Goal: Find specific page/section: Find specific page/section

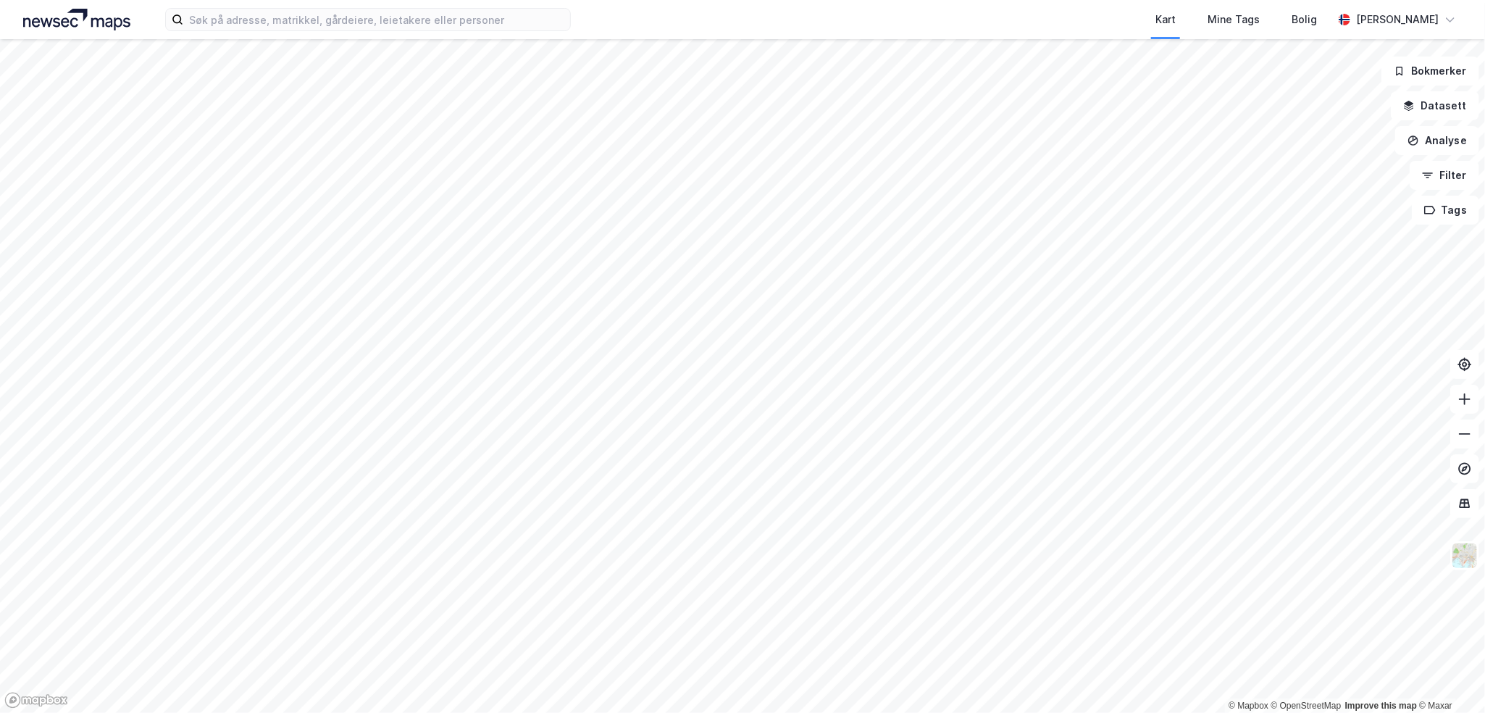
click at [683, 21] on div "Kart Mine Tags Bolig [PERSON_NAME] © Mapbox © OpenStreetMap Improve this map © …" at bounding box center [742, 356] width 1485 height 713
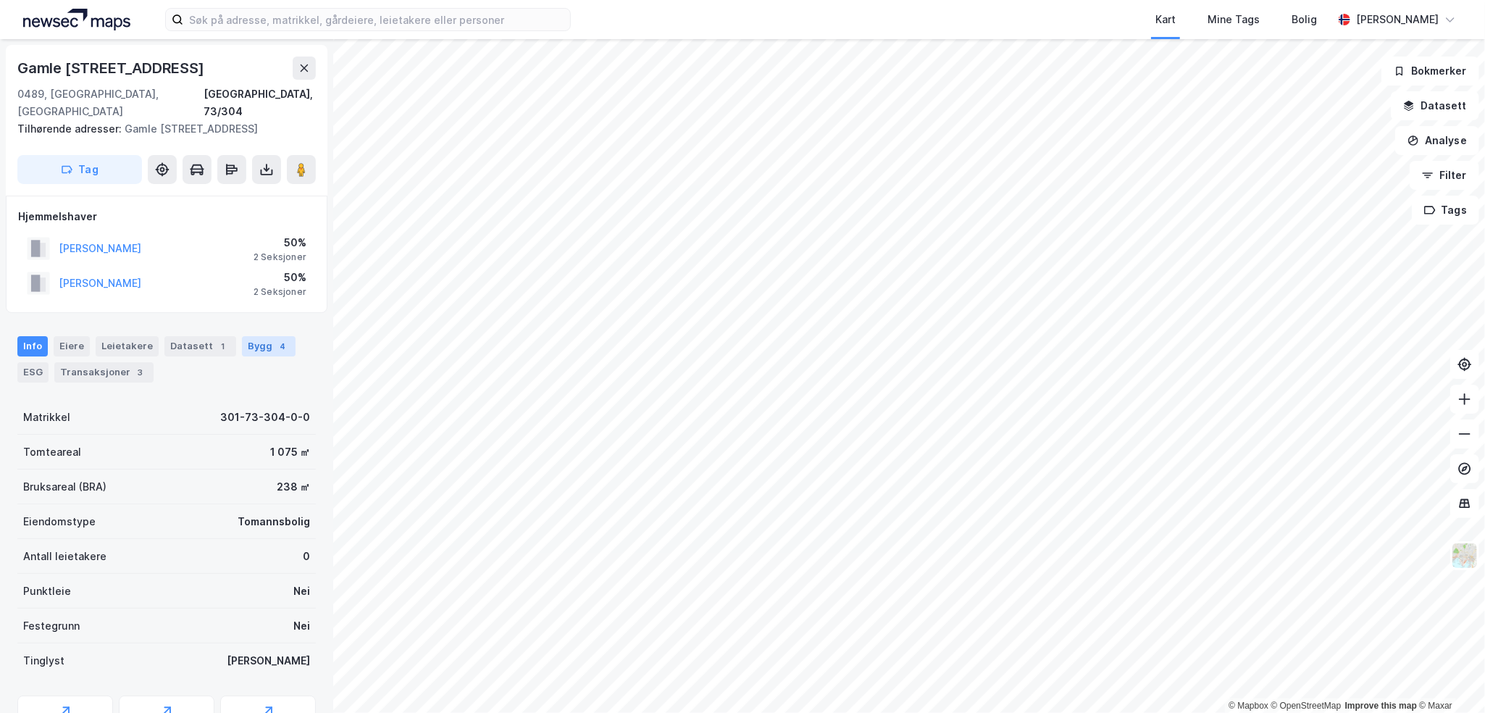
click at [243, 336] on div "Bygg 4" at bounding box center [269, 346] width 54 height 20
